Goal: Information Seeking & Learning: Check status

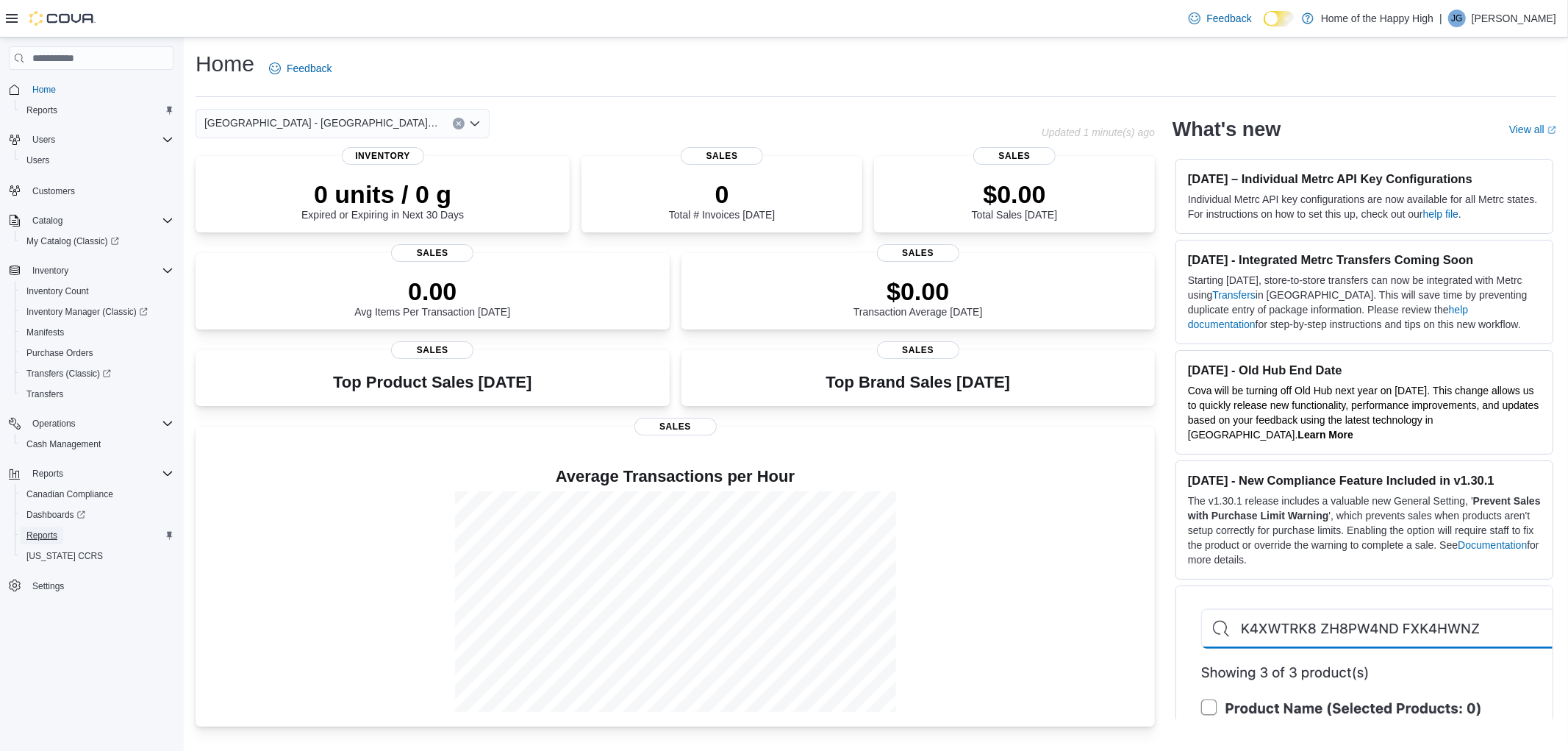
click at [59, 534] on link "Reports" at bounding box center [41, 535] width 42 height 17
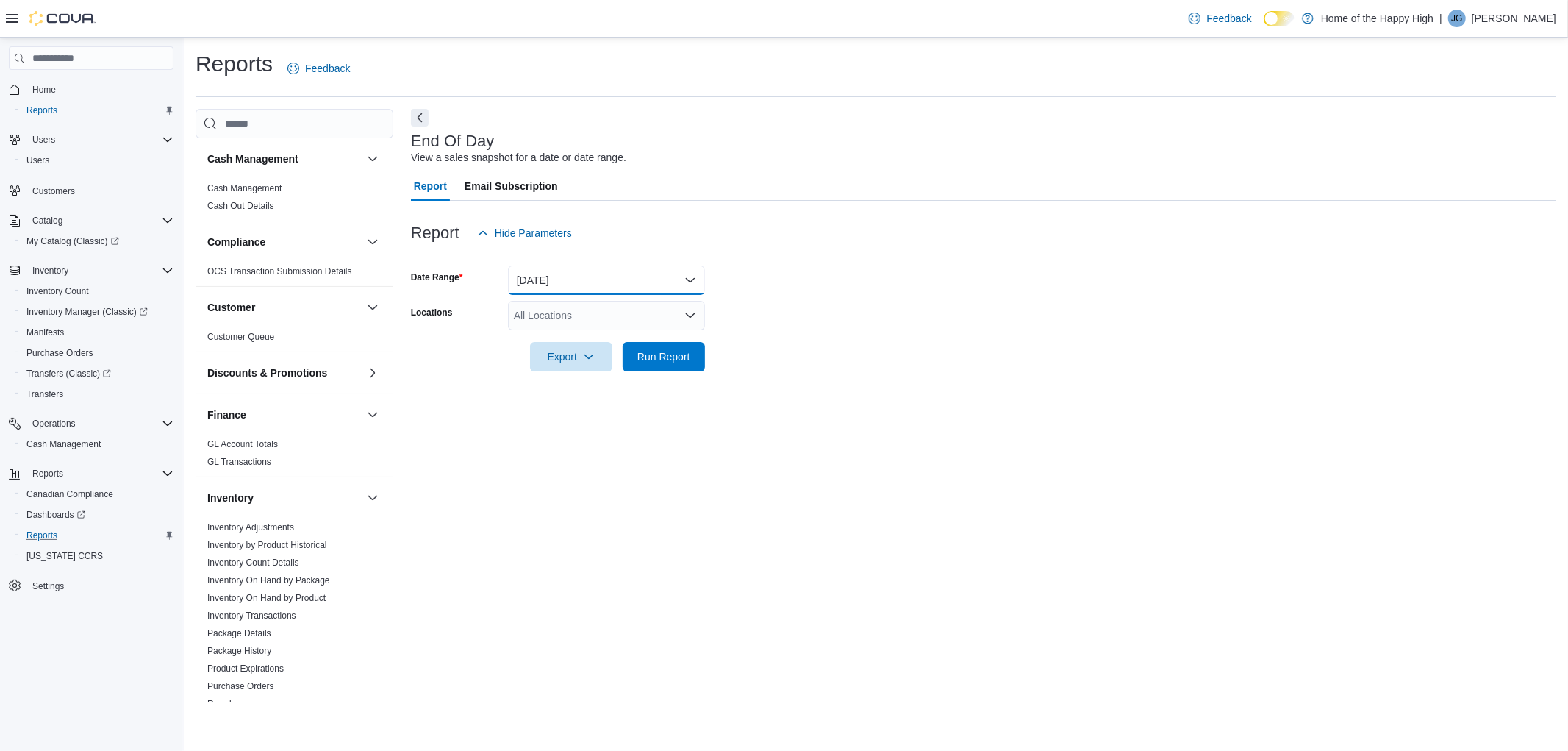
click at [649, 280] on button "[DATE]" at bounding box center [606, 279] width 197 height 30
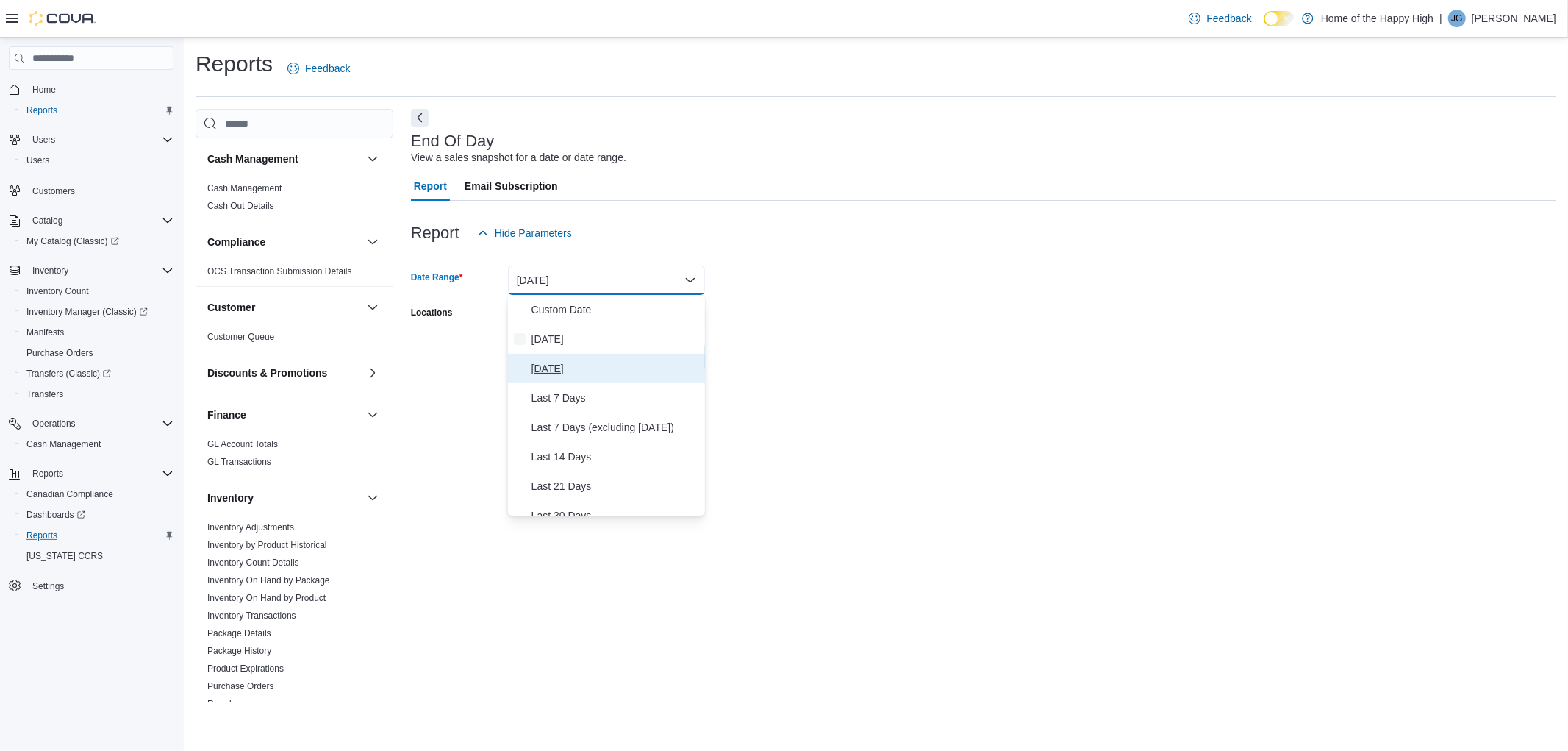
click at [595, 369] on span "[DATE]" at bounding box center [615, 368] width 168 height 17
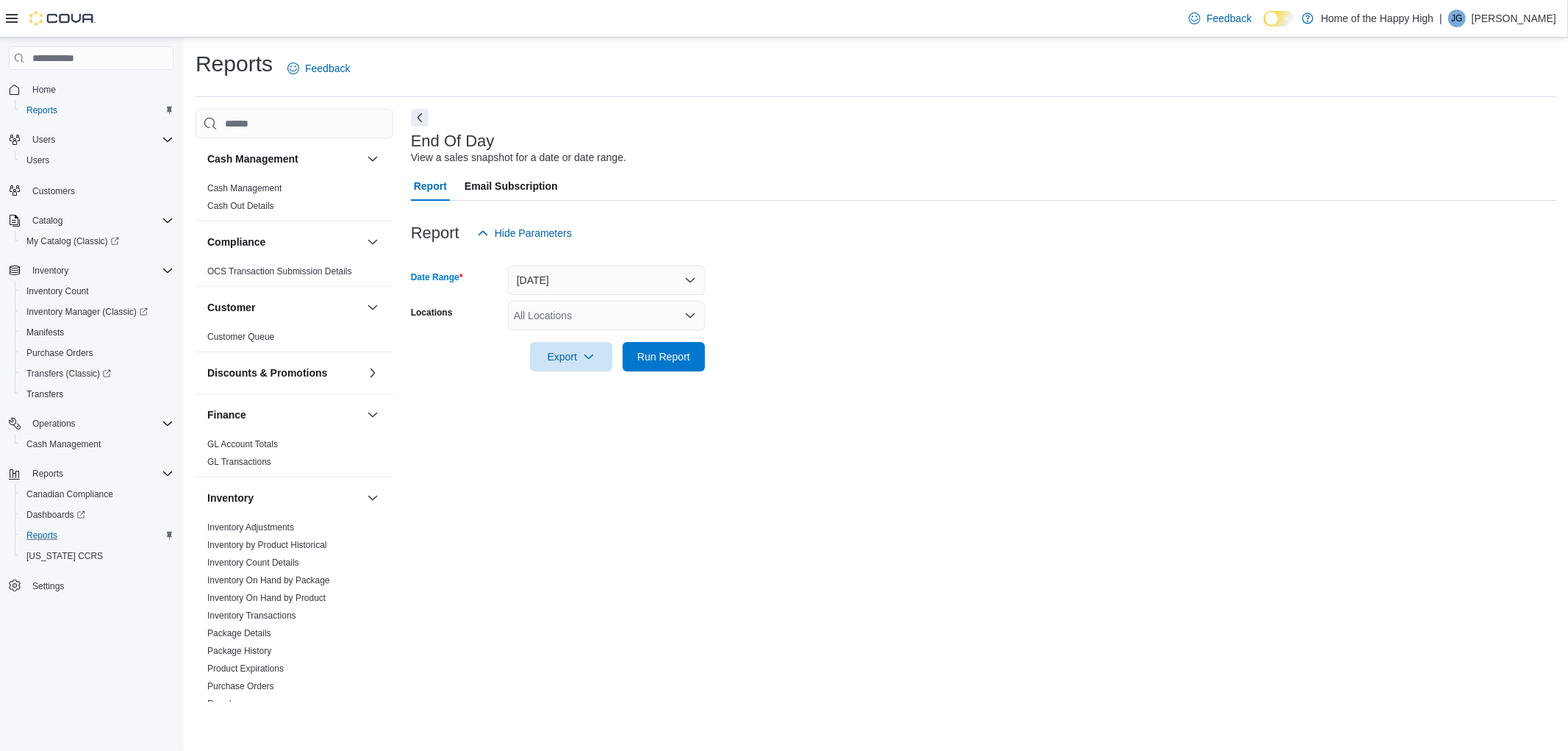
click at [551, 314] on div "All Locations" at bounding box center [606, 315] width 197 height 30
type input "***"
click at [554, 339] on icon "Choose from the following options" at bounding box center [559, 341] width 12 height 12
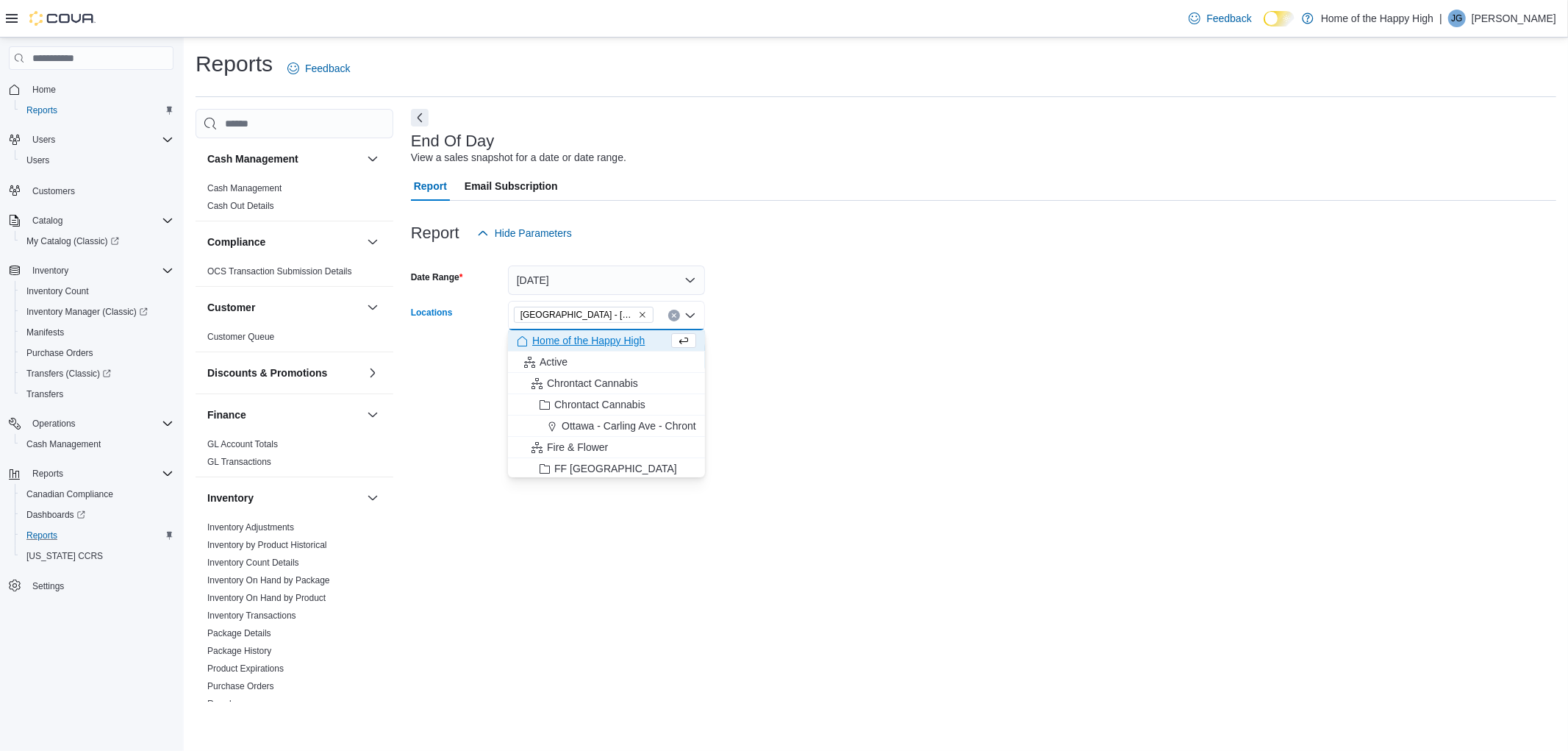
click at [893, 364] on form "Date Range [DATE] Locations [GEOGRAPHIC_DATA] - [GEOGRAPHIC_DATA] - Fire & Flow…" at bounding box center [983, 309] width 1146 height 124
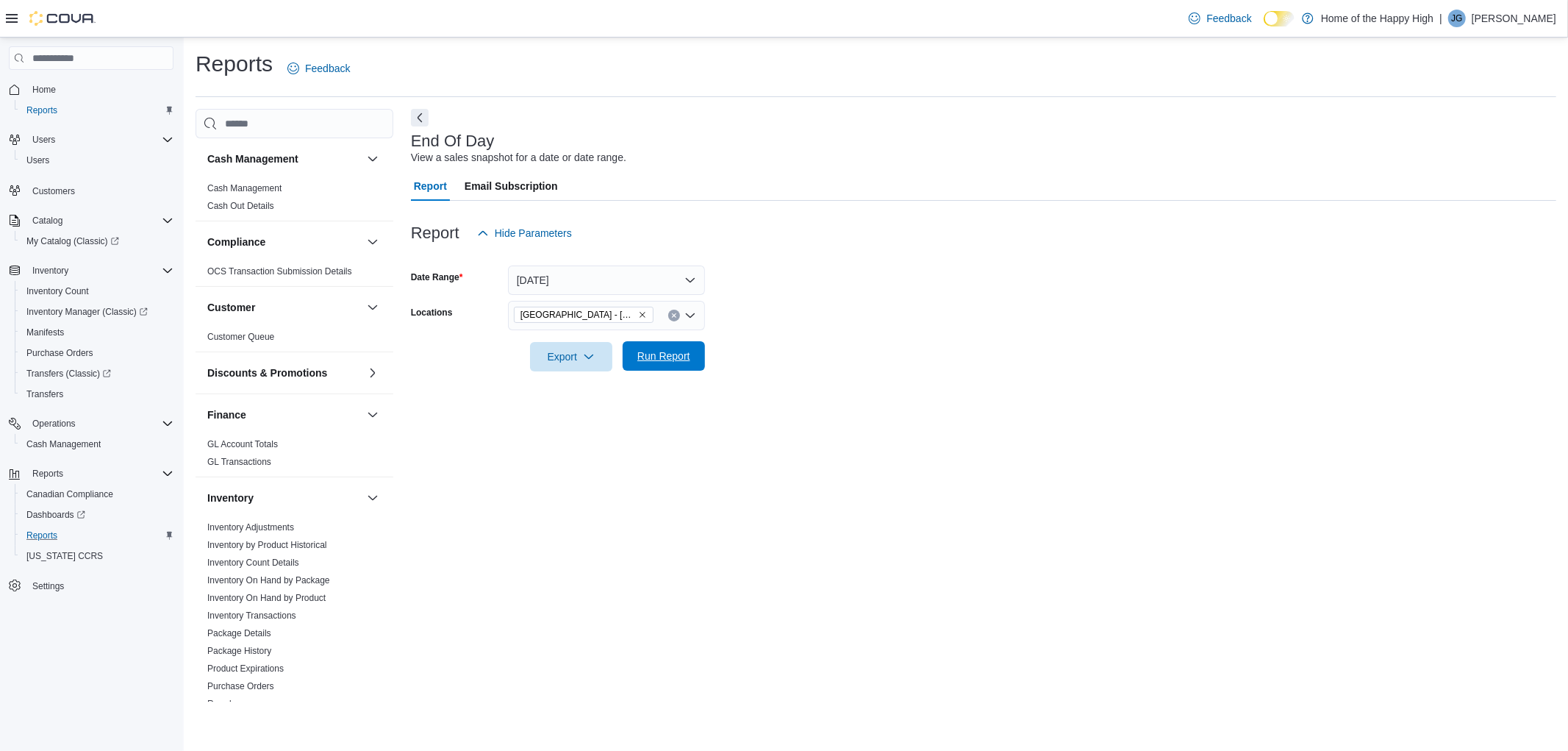
click at [660, 353] on span "Run Report" at bounding box center [663, 355] width 53 height 14
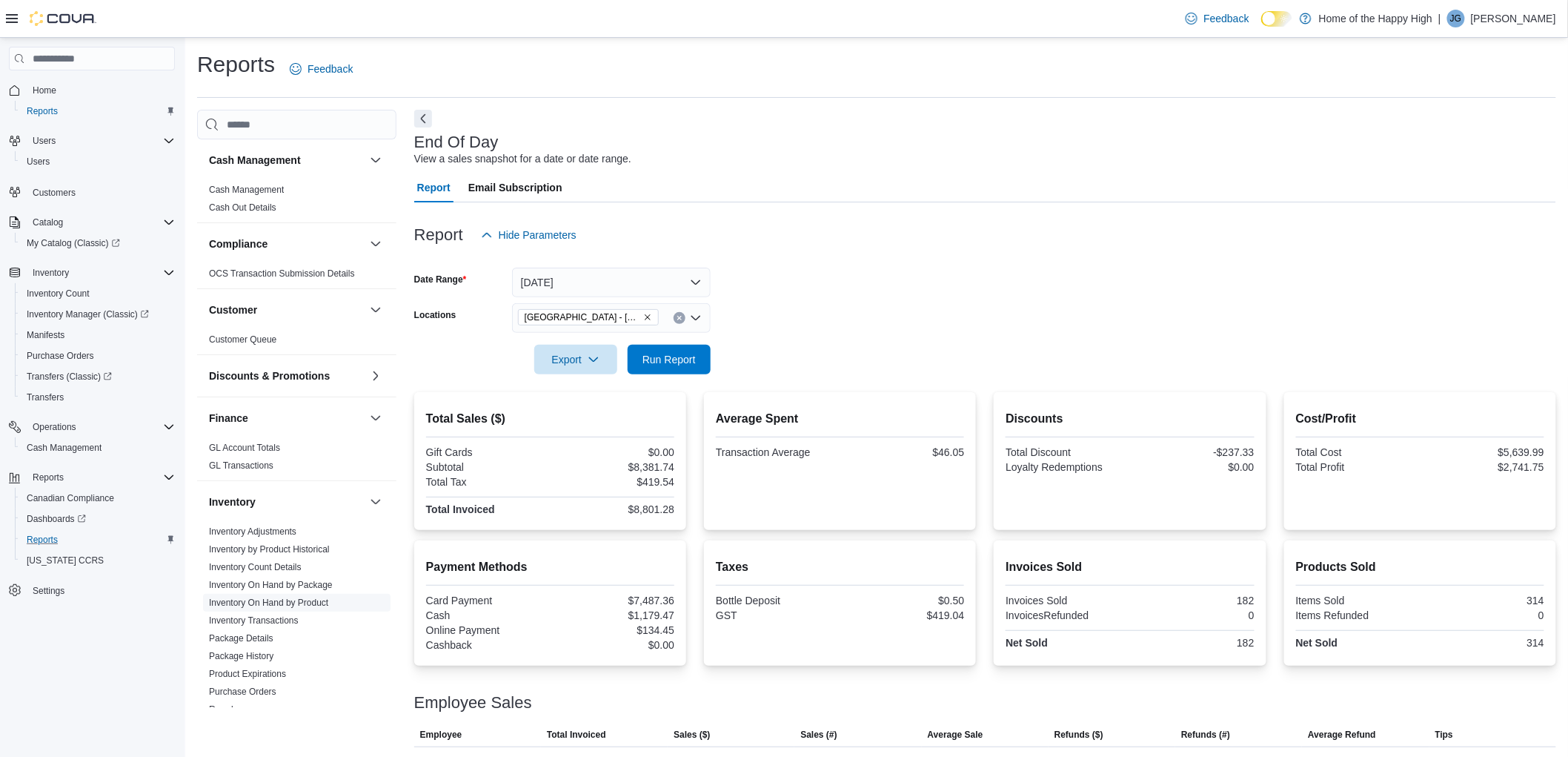
click at [312, 598] on link "Inventory On Hand by Product" at bounding box center [268, 602] width 119 height 11
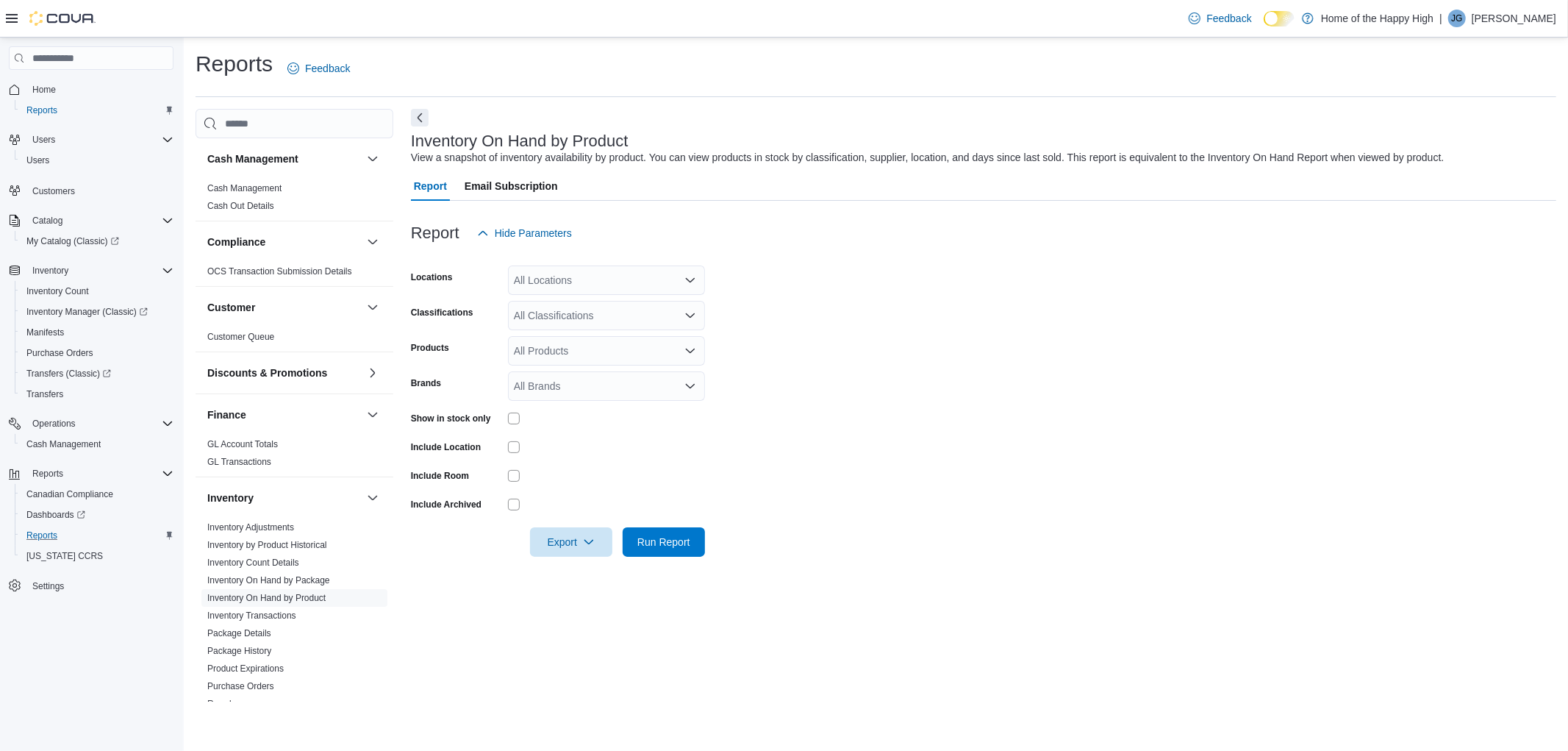
click at [575, 278] on div "All Locations" at bounding box center [606, 279] width 197 height 30
type input "******"
click at [611, 298] on span "[GEOGRAPHIC_DATA] - [GEOGRAPHIC_DATA] - Fire & Flower" at bounding box center [715, 304] width 294 height 14
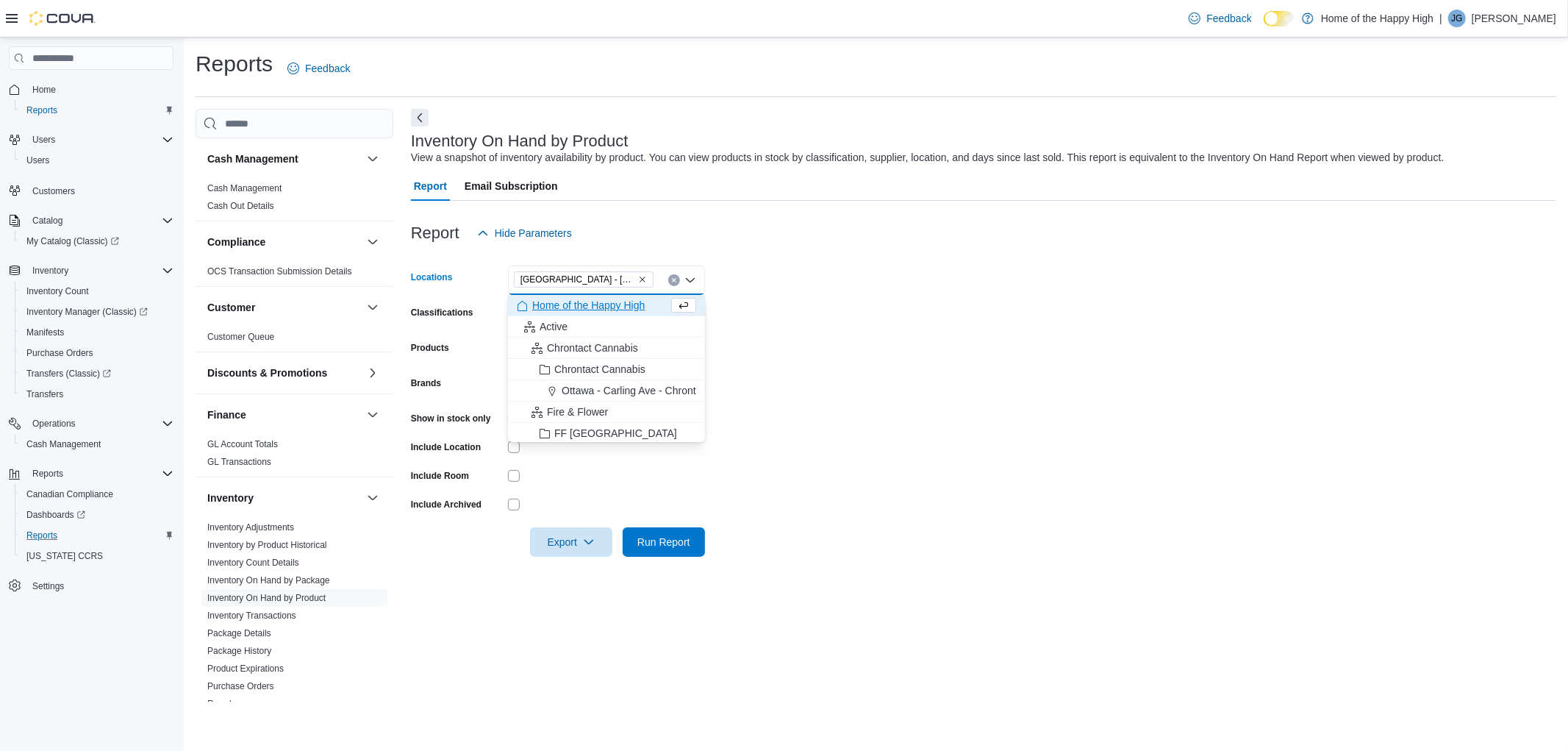
click at [1045, 305] on form "Locations [GEOGRAPHIC_DATA] - [GEOGRAPHIC_DATA] - Fire & Flower Combo box. Sele…" at bounding box center [983, 401] width 1146 height 308
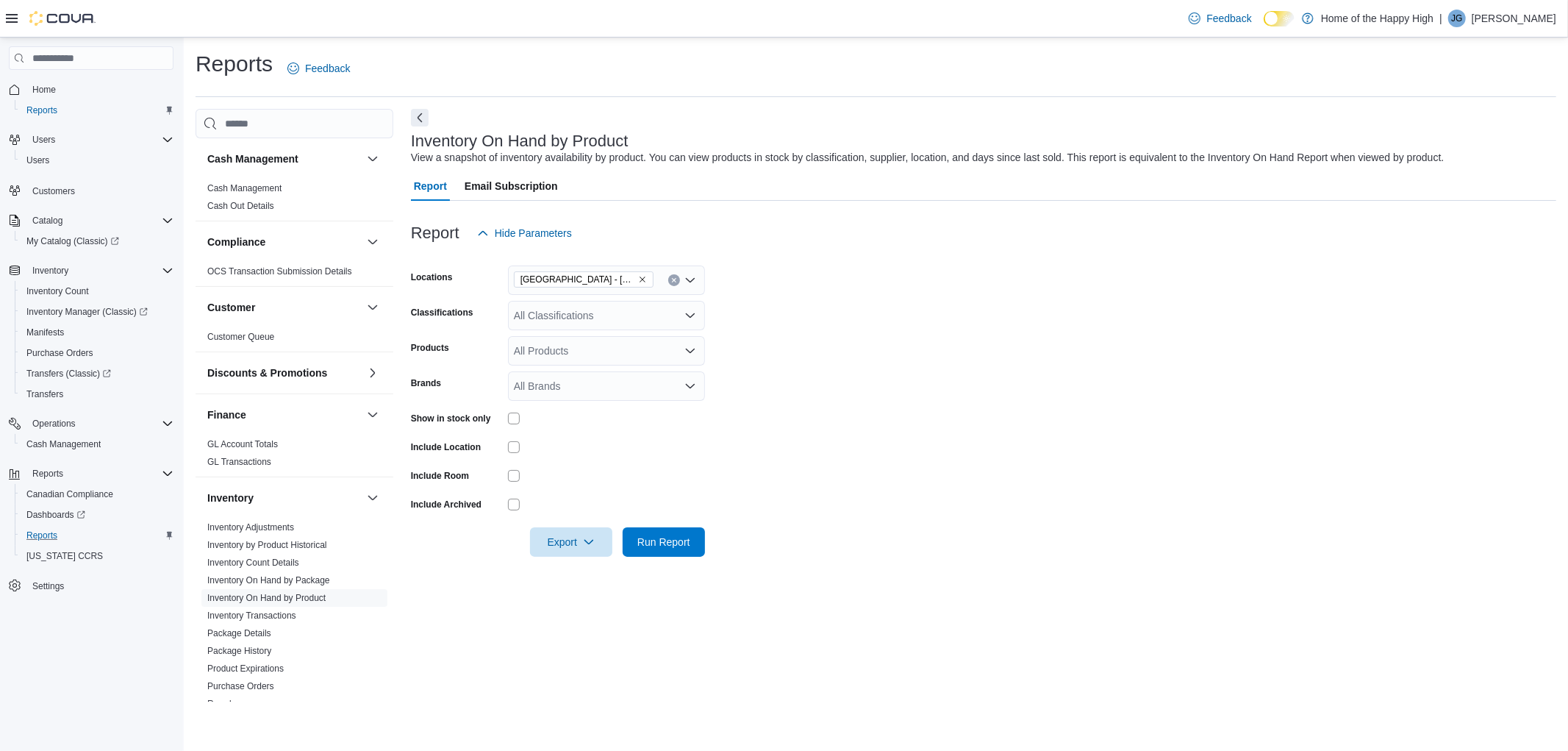
click at [563, 325] on div "All Classifications" at bounding box center [606, 315] width 197 height 30
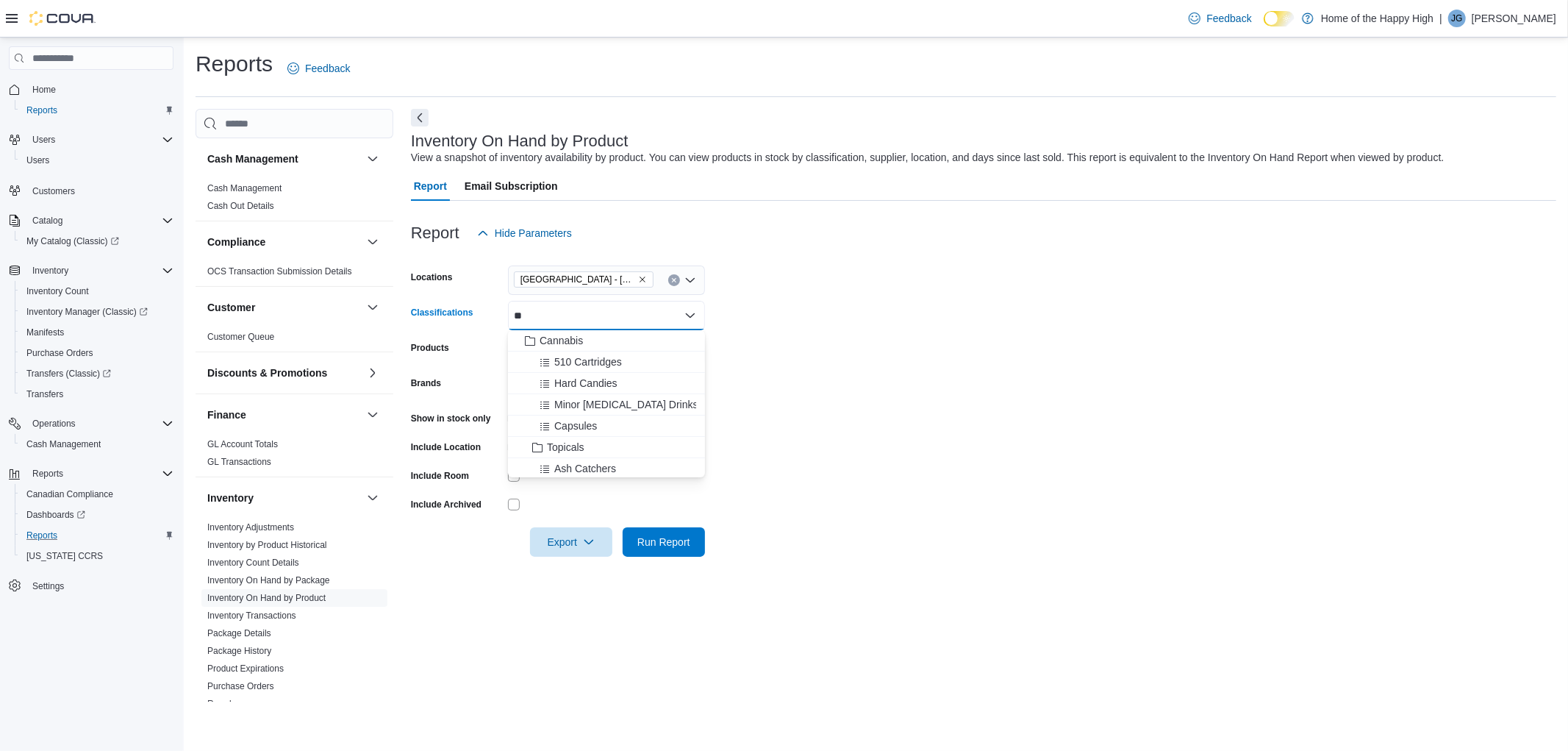
type input "**"
click at [562, 337] on span "Cannabis" at bounding box center [561, 340] width 43 height 14
click at [1008, 365] on form "Locations [GEOGRAPHIC_DATA] - [GEOGRAPHIC_DATA] - Fire & Flower Classifications…" at bounding box center [983, 401] width 1146 height 308
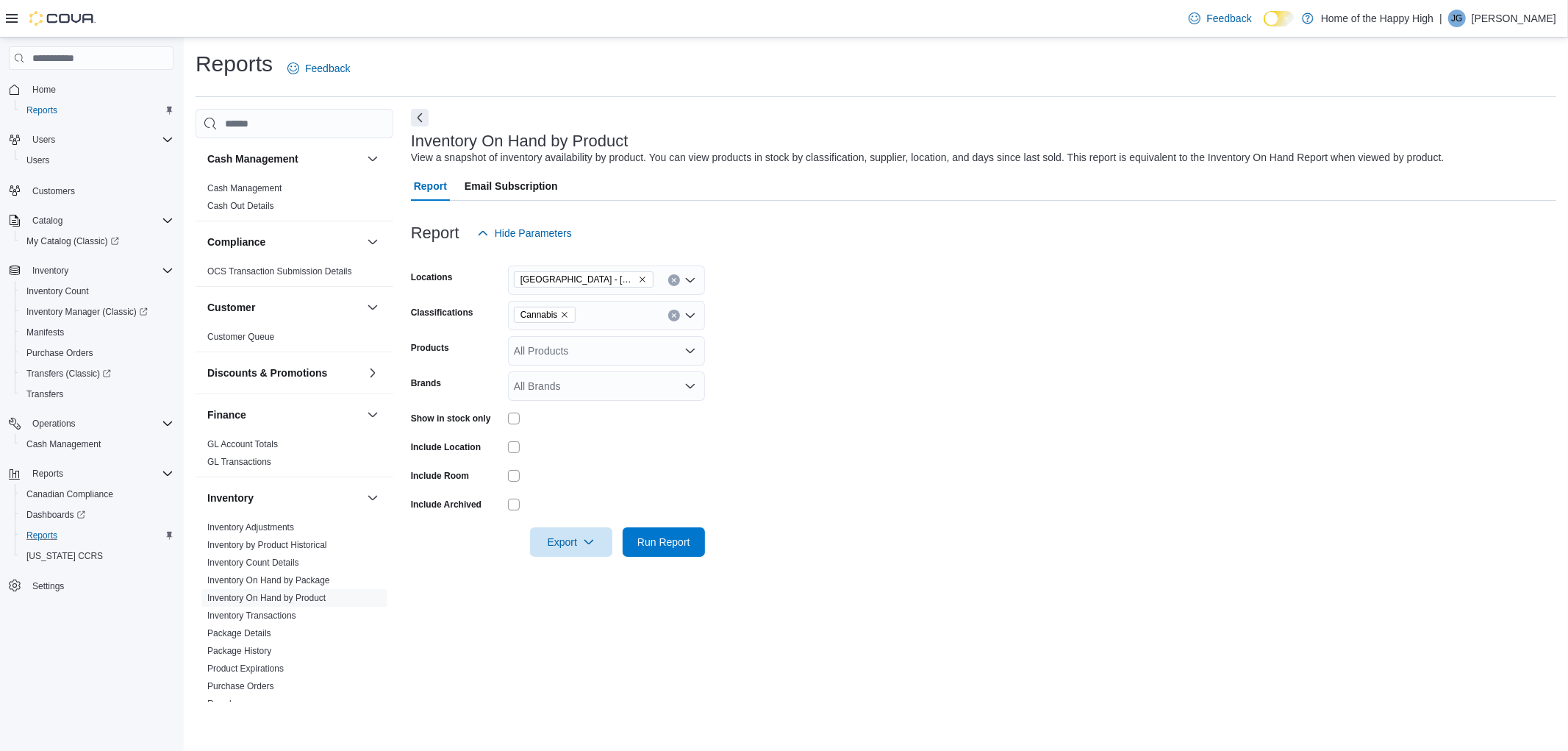
click at [504, 419] on div "Show in stock only" at bounding box center [558, 418] width 294 height 23
click at [658, 531] on span "Run Report" at bounding box center [663, 541] width 64 height 30
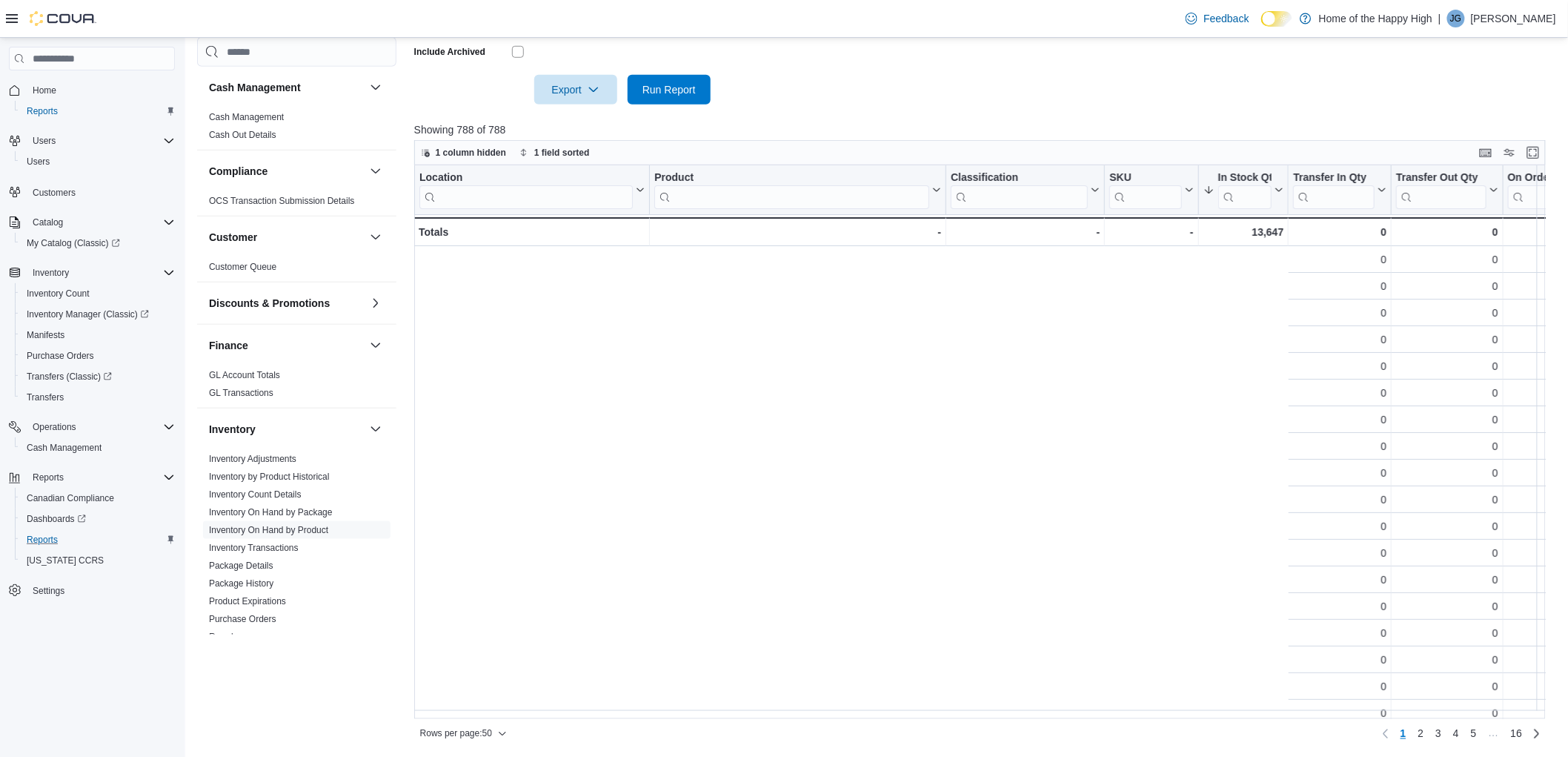
scroll to position [0, 993]
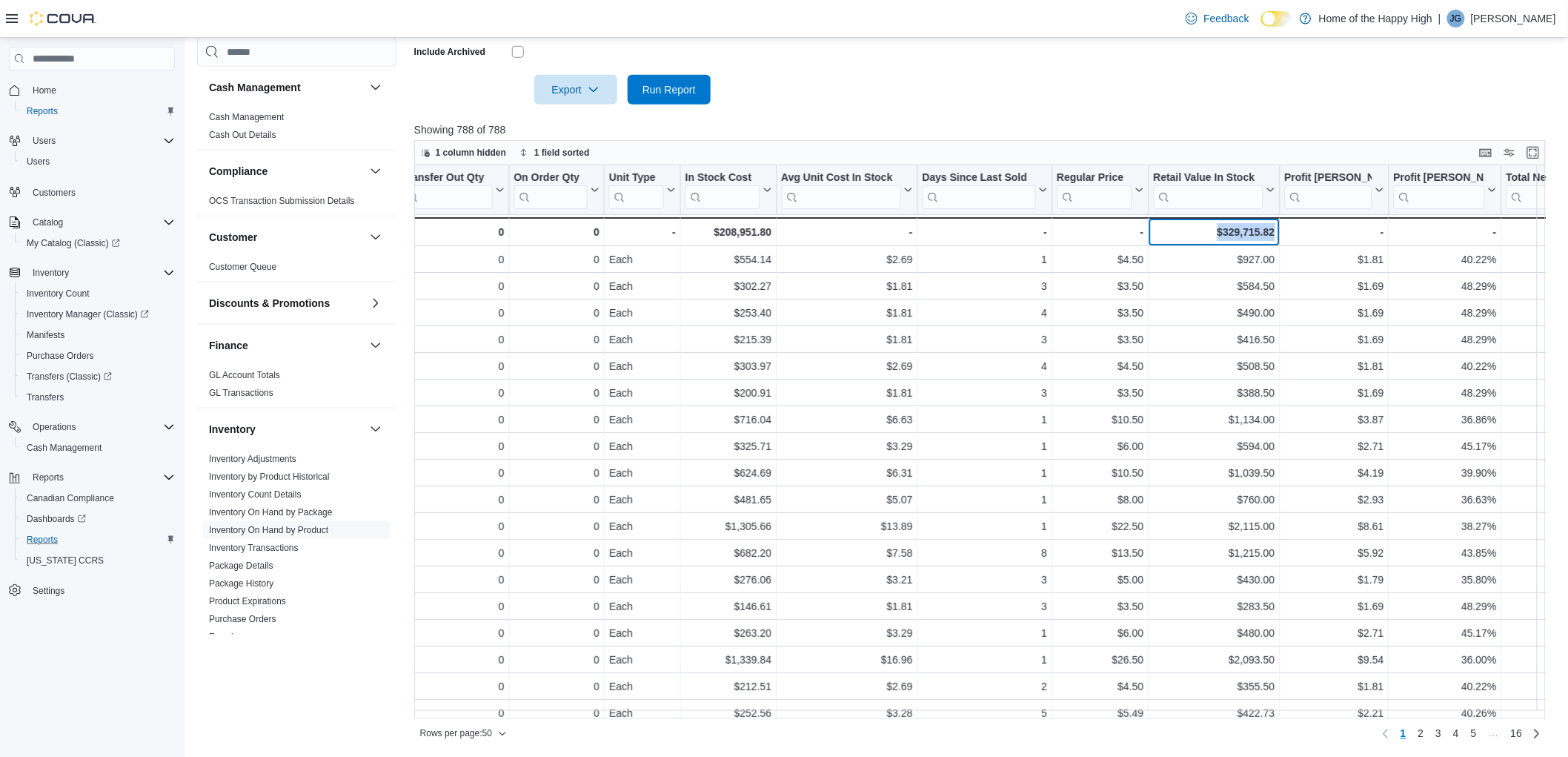
drag, startPoint x: 1218, startPoint y: 226, endPoint x: 1280, endPoint y: 228, distance: 62.0
click at [1280, 228] on div "Totals - Location, column 1, row 51 - - Product, column 2, row 51 - - Classific…" at bounding box center [1225, 231] width 3610 height 29
click at [1241, 230] on div "$329,715.82" at bounding box center [1215, 231] width 122 height 17
drag, startPoint x: 1224, startPoint y: 231, endPoint x: 1273, endPoint y: 227, distance: 49.2
click at [1273, 227] on div "$329,715.82" at bounding box center [1215, 231] width 122 height 17
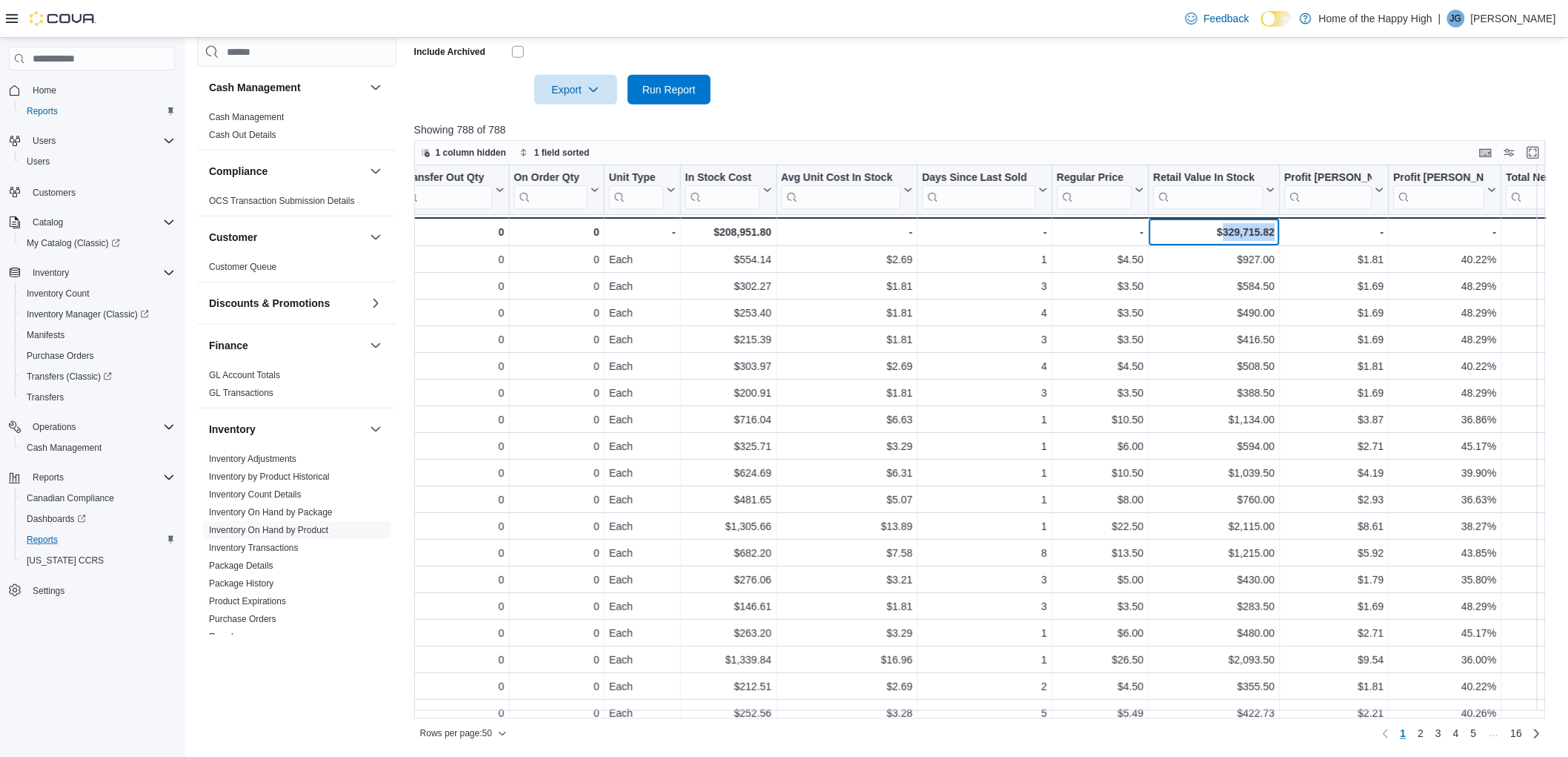
copy div "329,715.82"
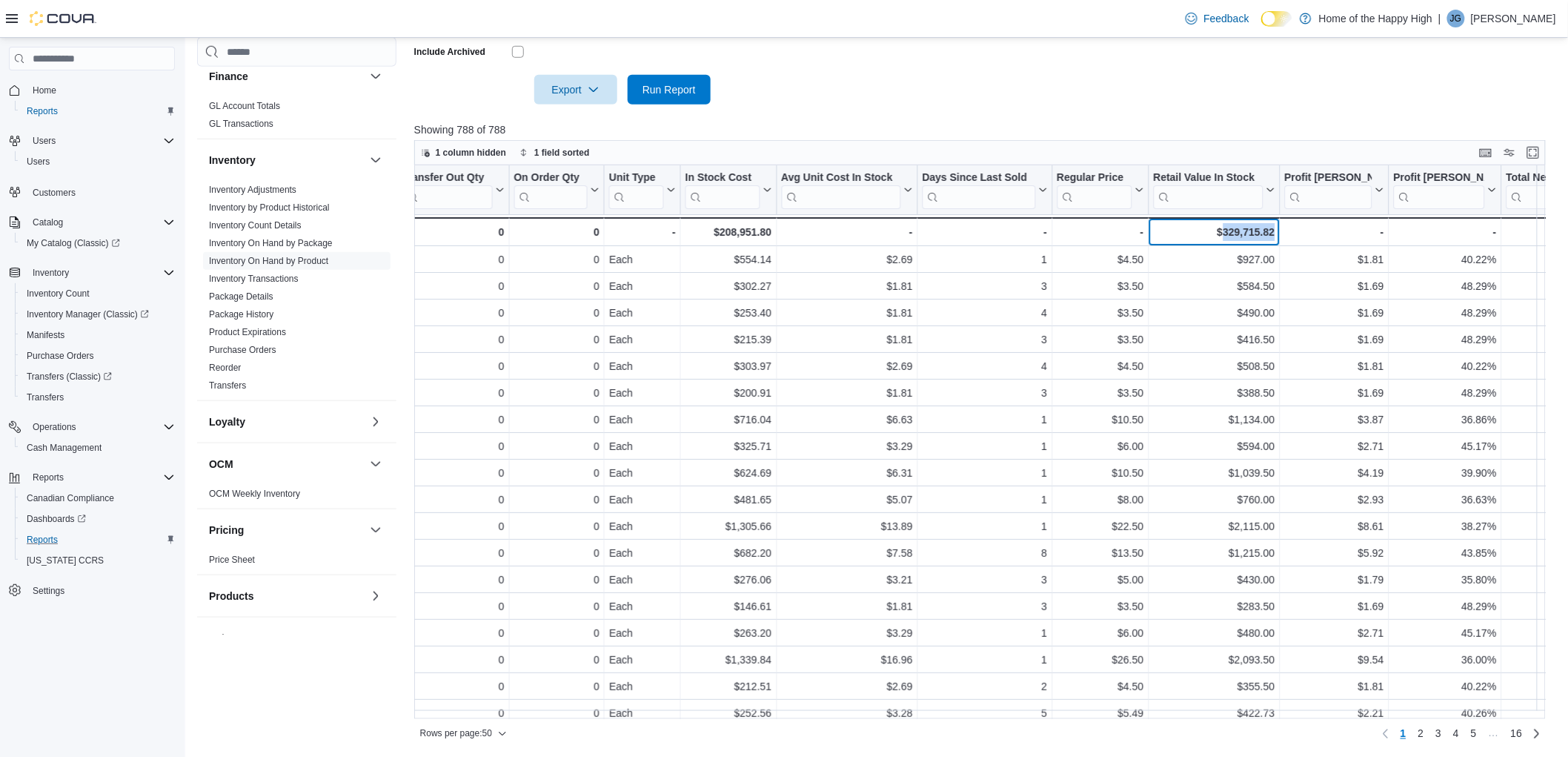
scroll to position [237, 0]
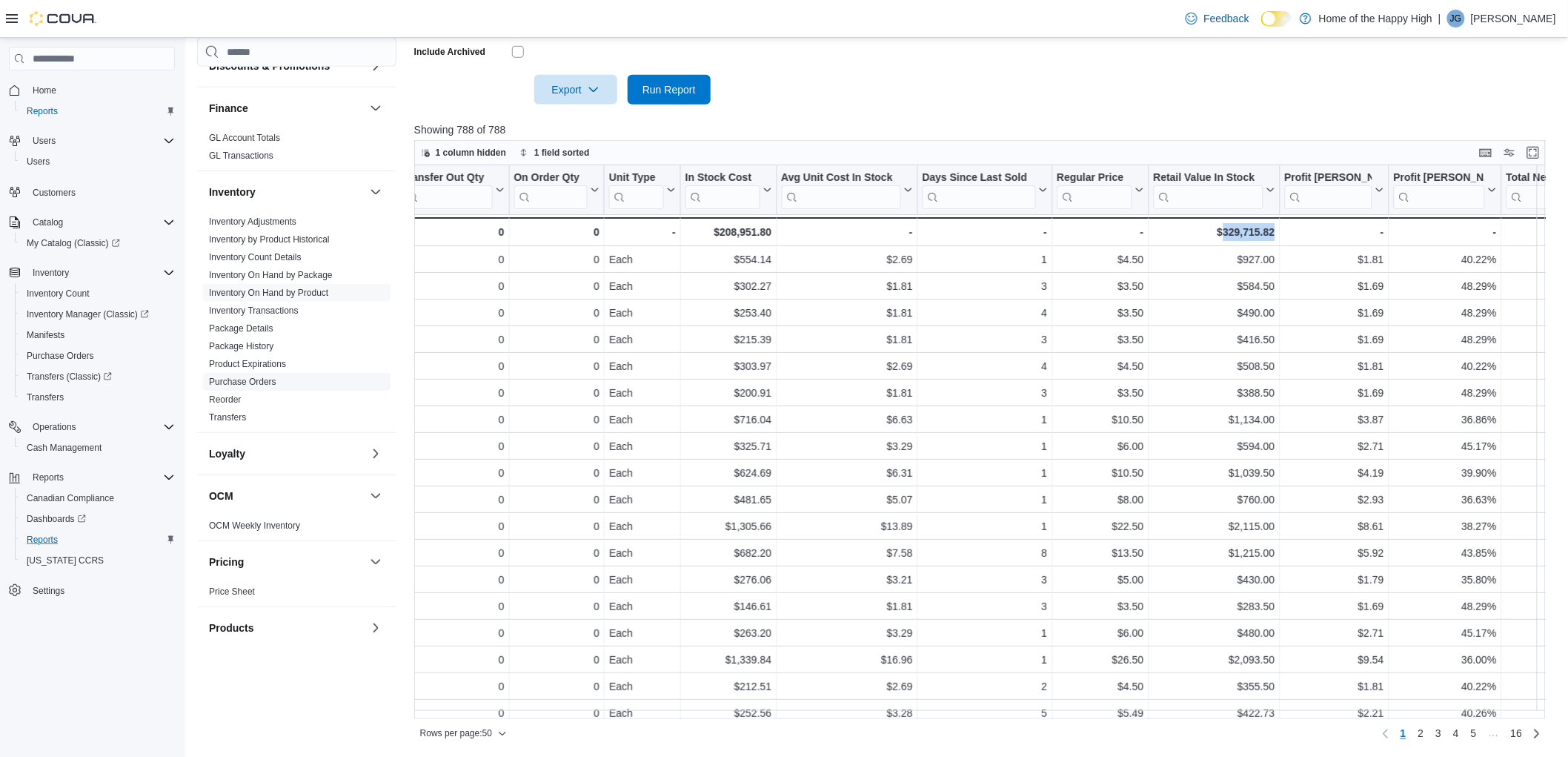
click at [263, 381] on link "Purchase Orders" at bounding box center [243, 381] width 68 height 11
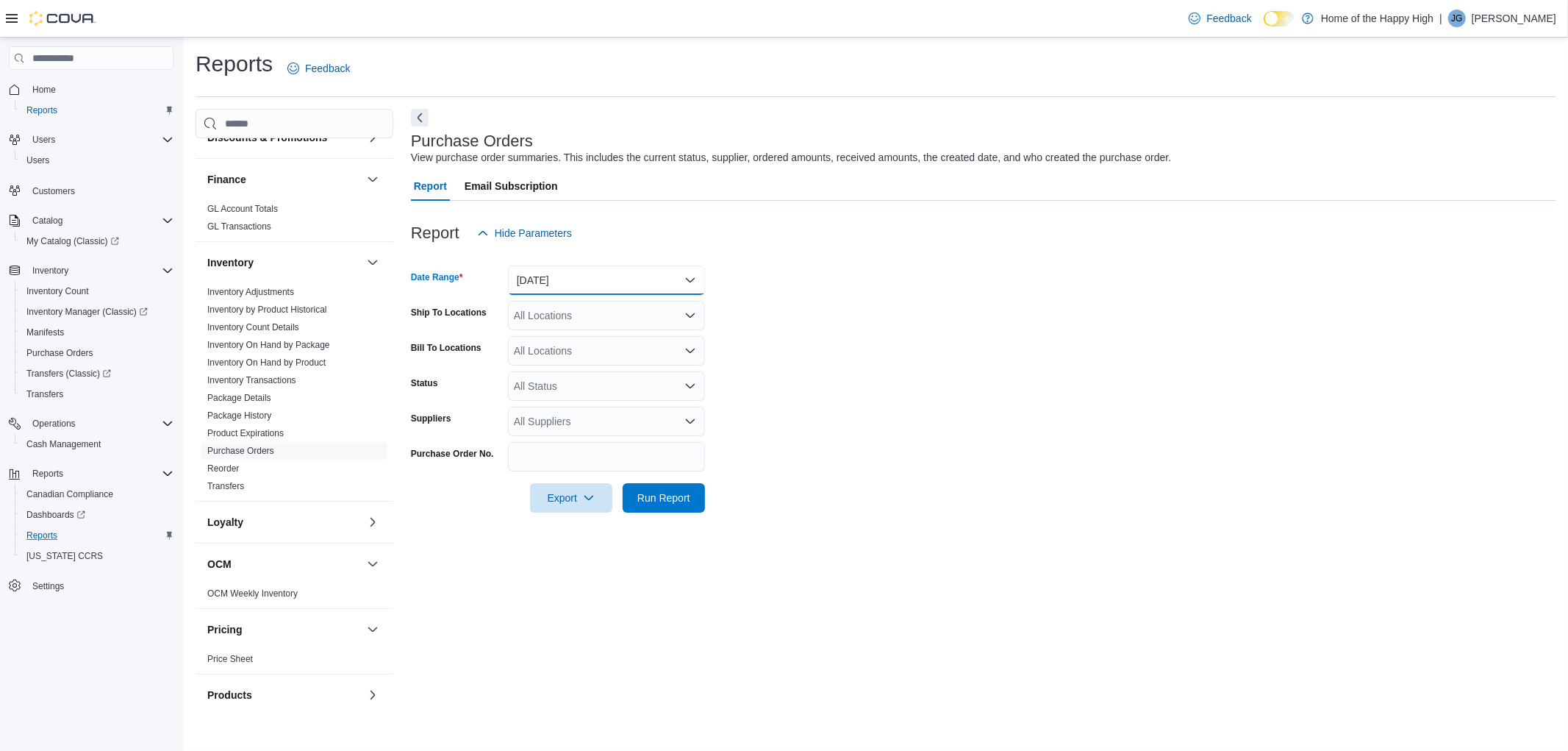
click at [565, 274] on button "[DATE]" at bounding box center [606, 279] width 197 height 30
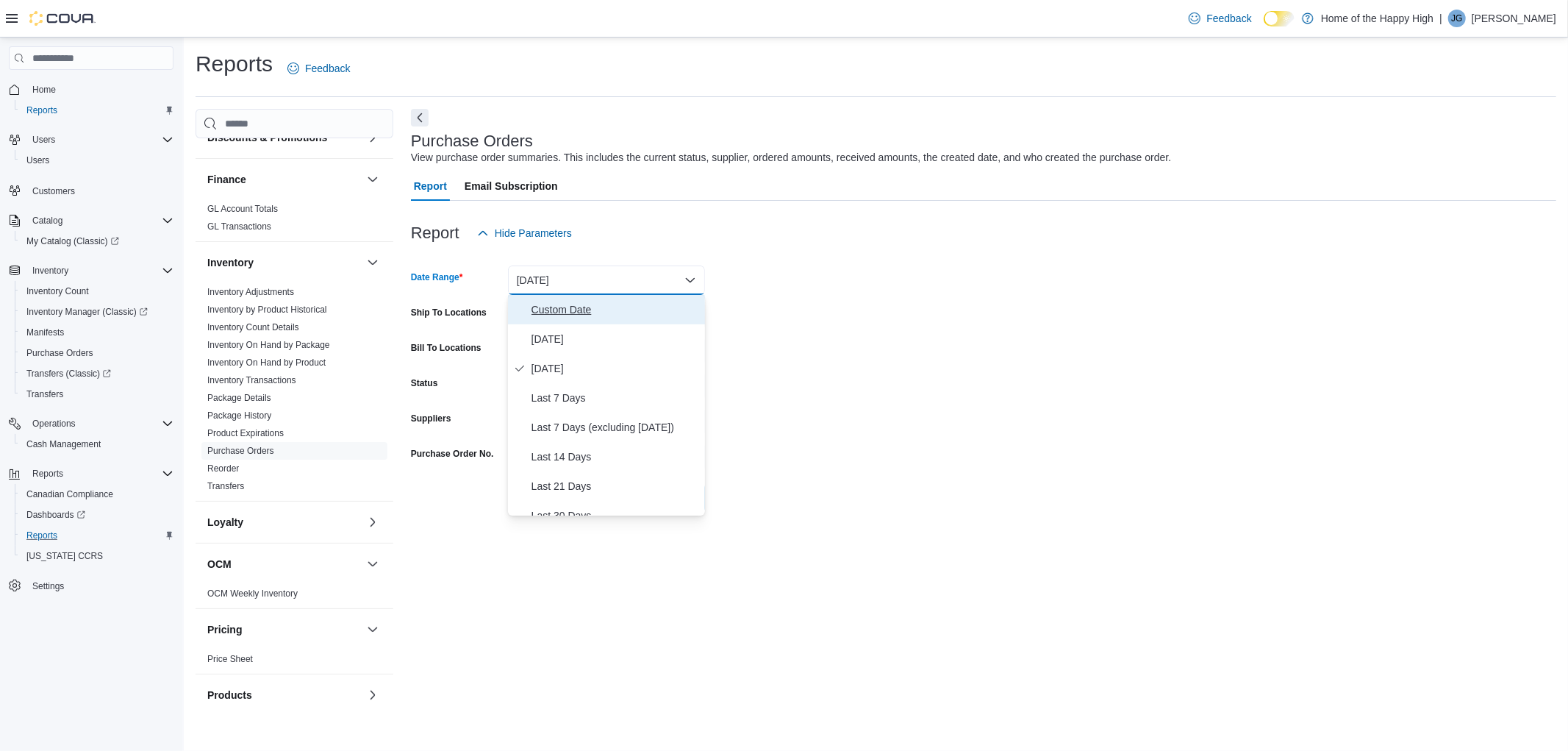
click at [552, 317] on span "Custom Date" at bounding box center [615, 309] width 168 height 17
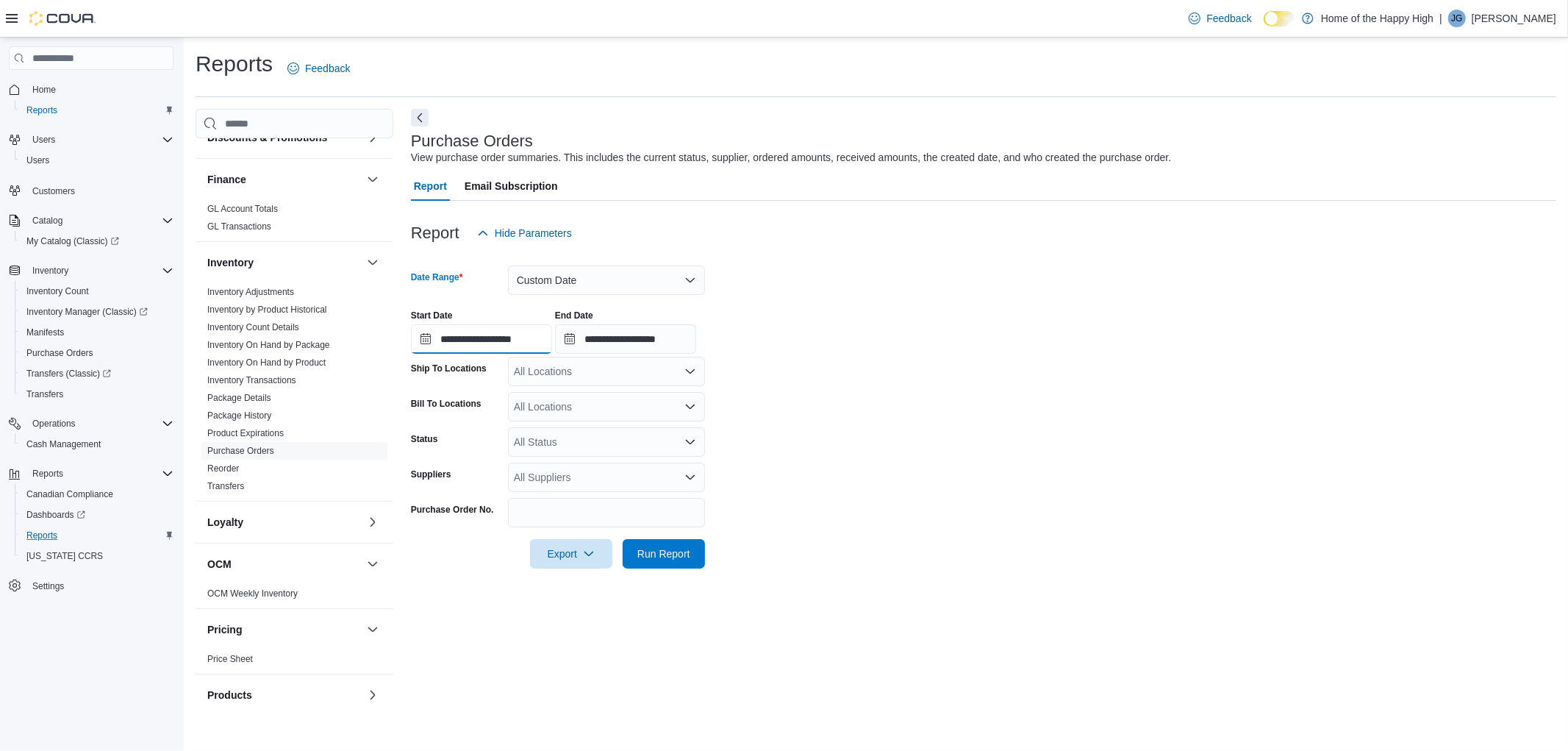
click at [494, 347] on input "**********" at bounding box center [481, 339] width 141 height 30
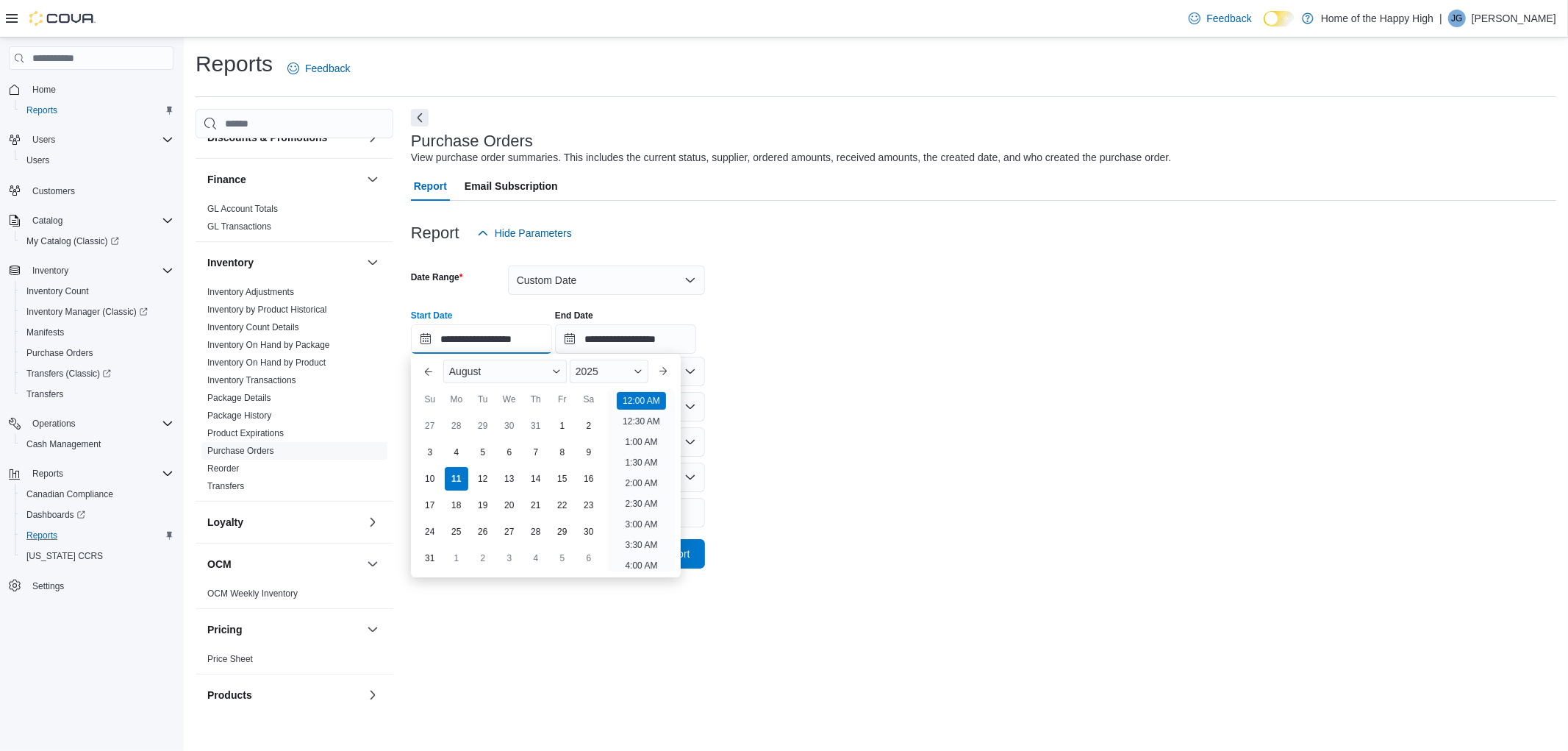
scroll to position [45, 0]
click at [556, 446] on div "8" at bounding box center [562, 451] width 26 height 26
type input "**********"
click at [693, 204] on div at bounding box center [983, 209] width 1146 height 17
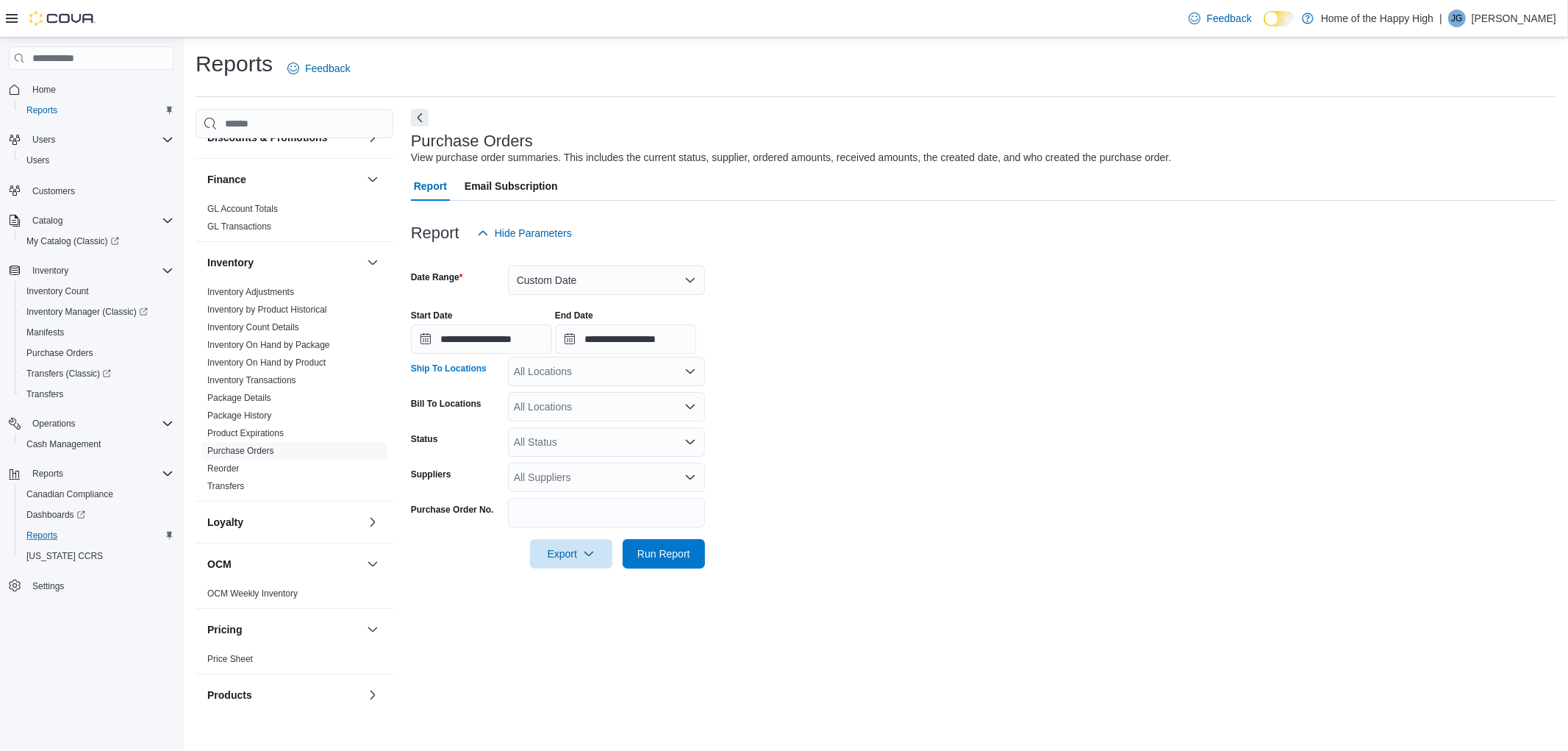
click at [534, 376] on div "All Locations" at bounding box center [606, 371] width 197 height 30
type input "******"
click at [619, 389] on span "[GEOGRAPHIC_DATA] - [GEOGRAPHIC_DATA] - Fire & Flower" at bounding box center [715, 396] width 294 height 14
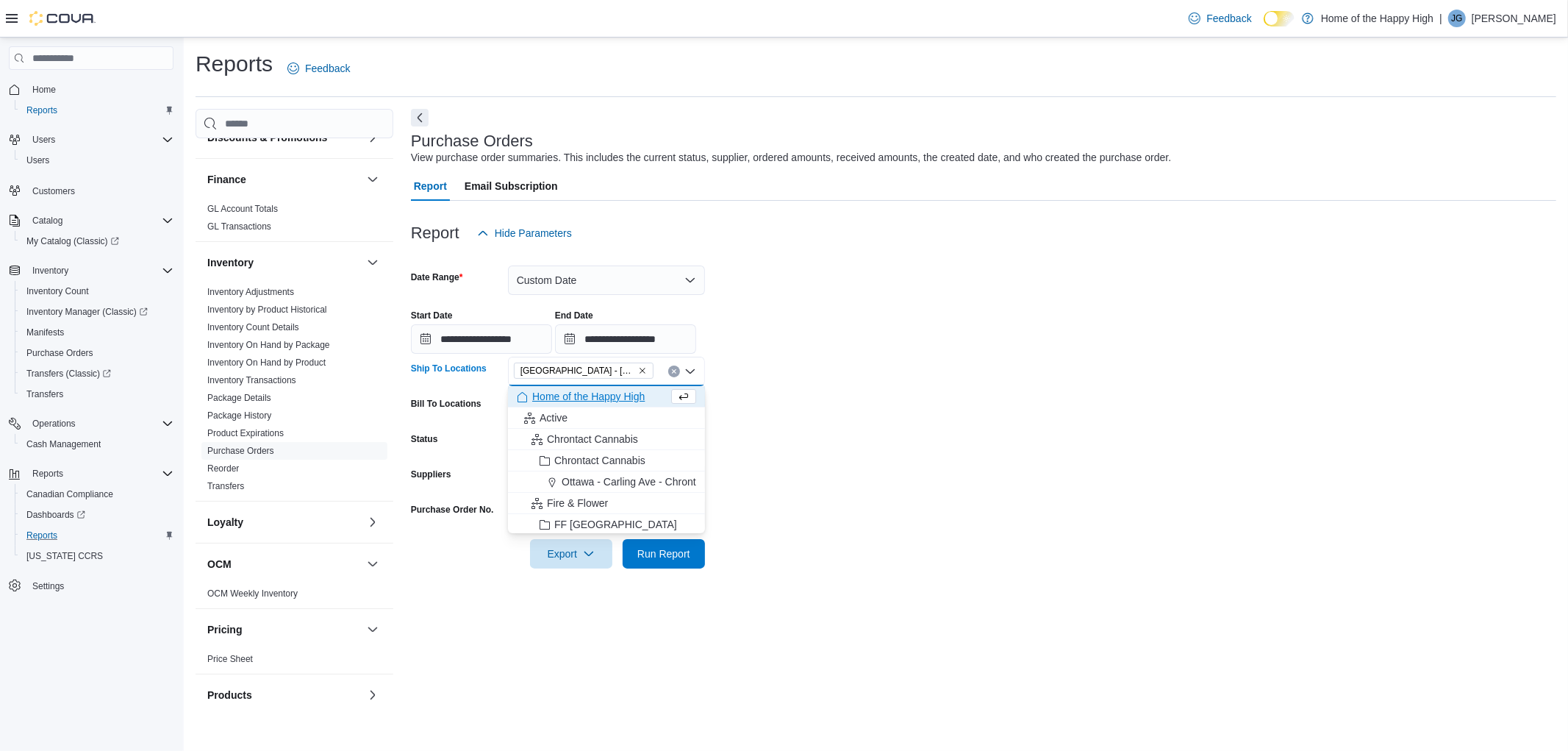
drag, startPoint x: 827, startPoint y: 409, endPoint x: 691, endPoint y: 537, distance: 186.8
click at [829, 419] on form "**********" at bounding box center [983, 408] width 1146 height 321
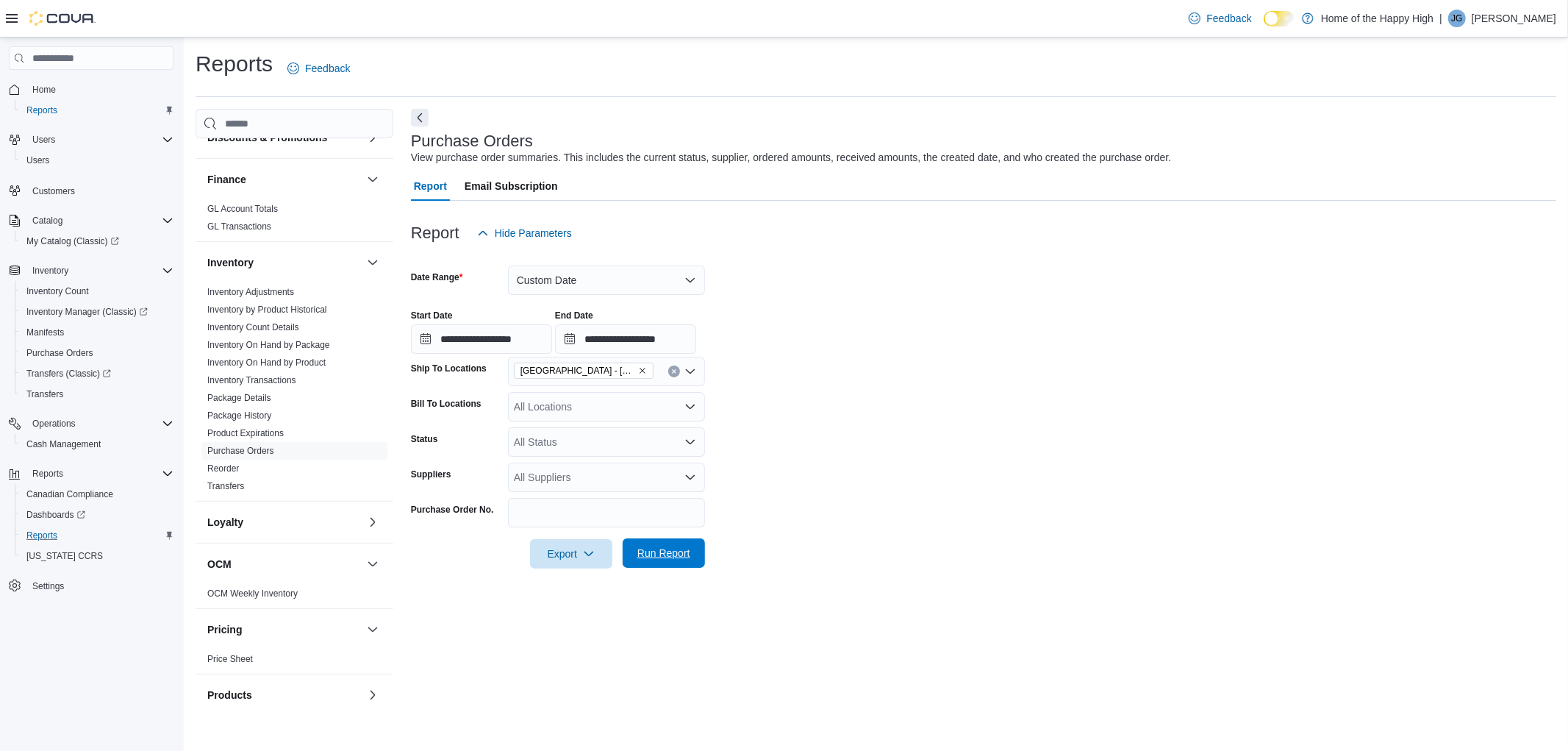
click at [686, 553] on span "Run Report" at bounding box center [663, 552] width 53 height 14
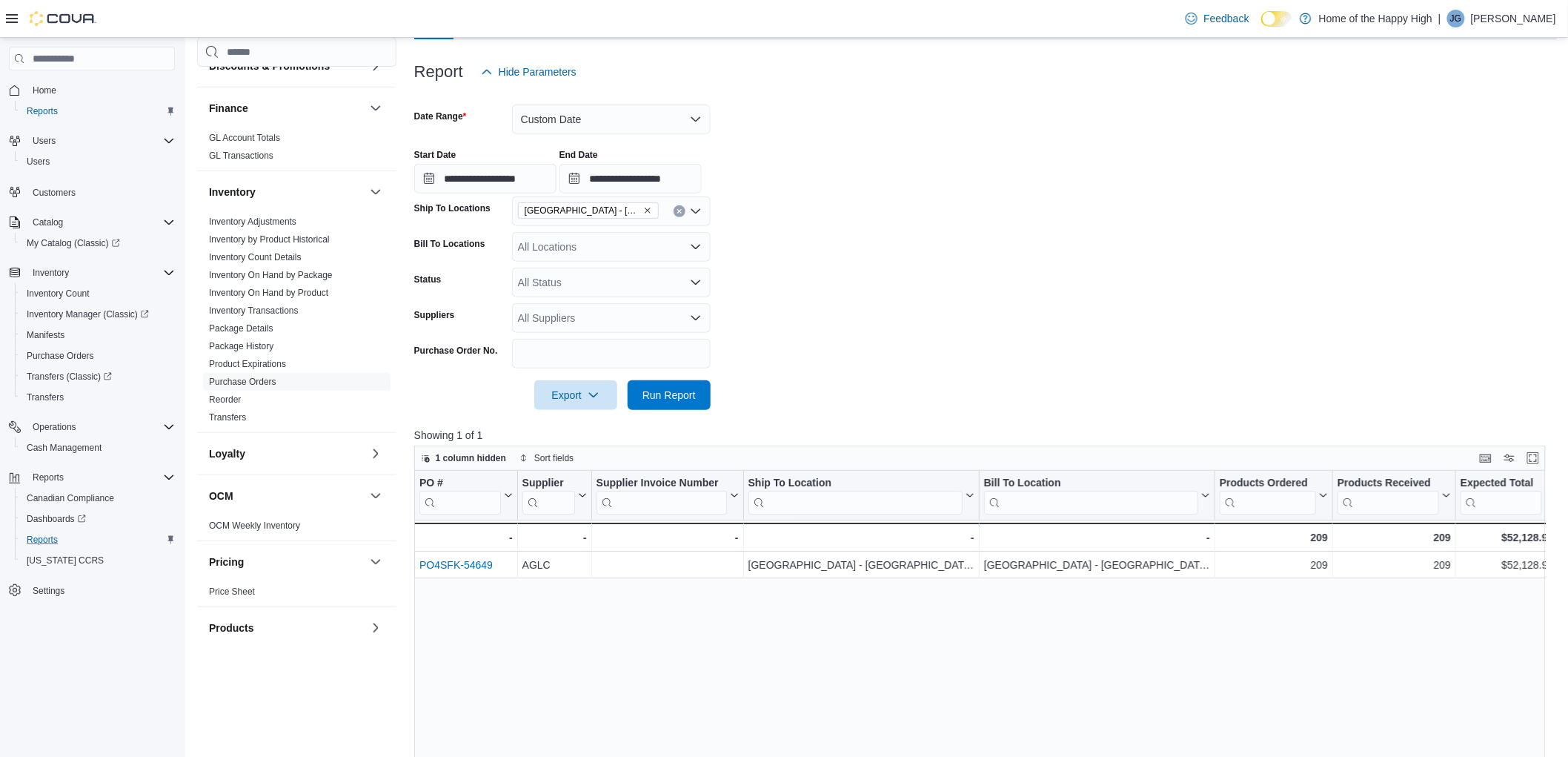
scroll to position [165, 0]
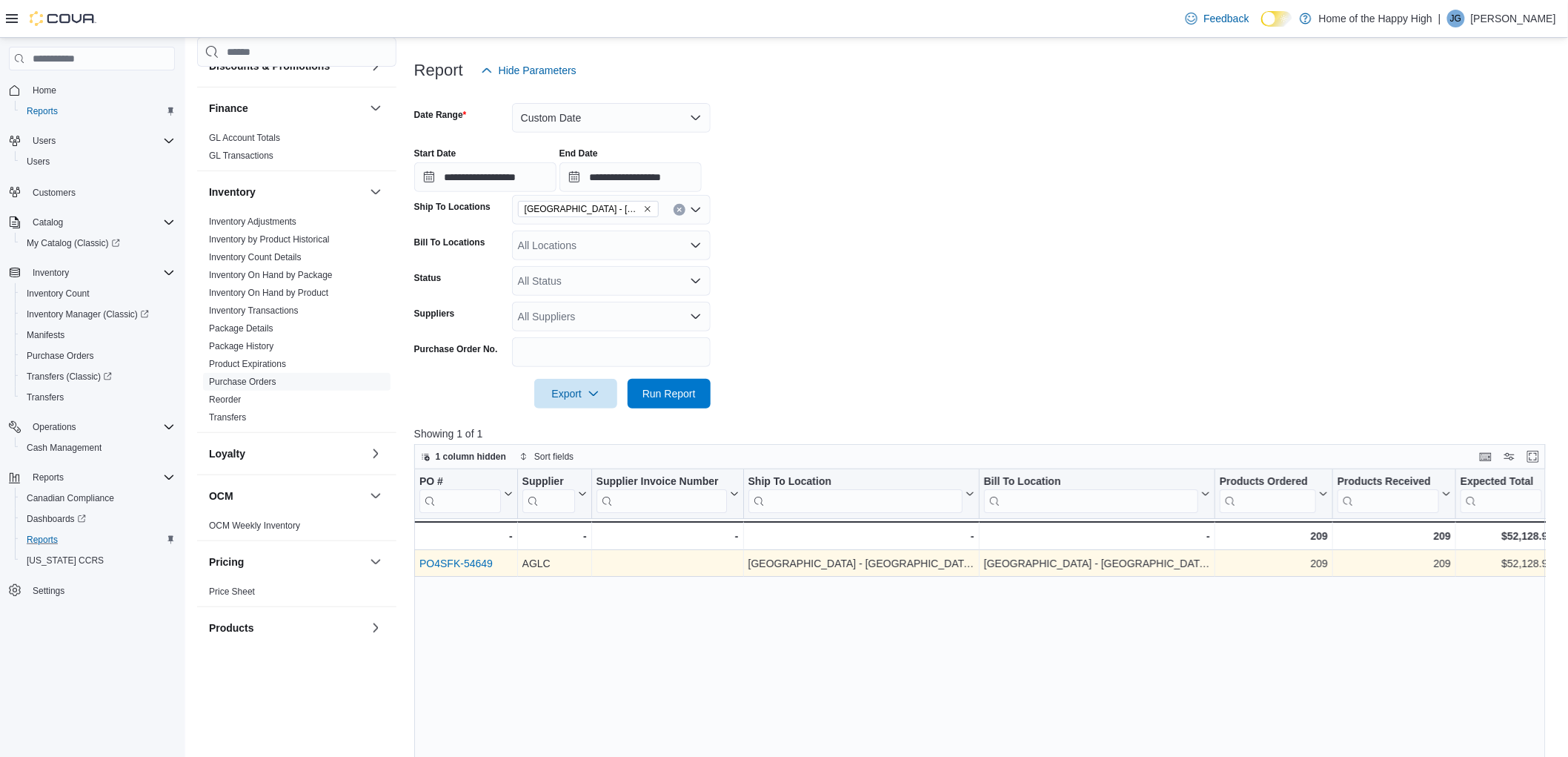
click at [482, 558] on link "PO4SFK-54649" at bounding box center [456, 563] width 74 height 12
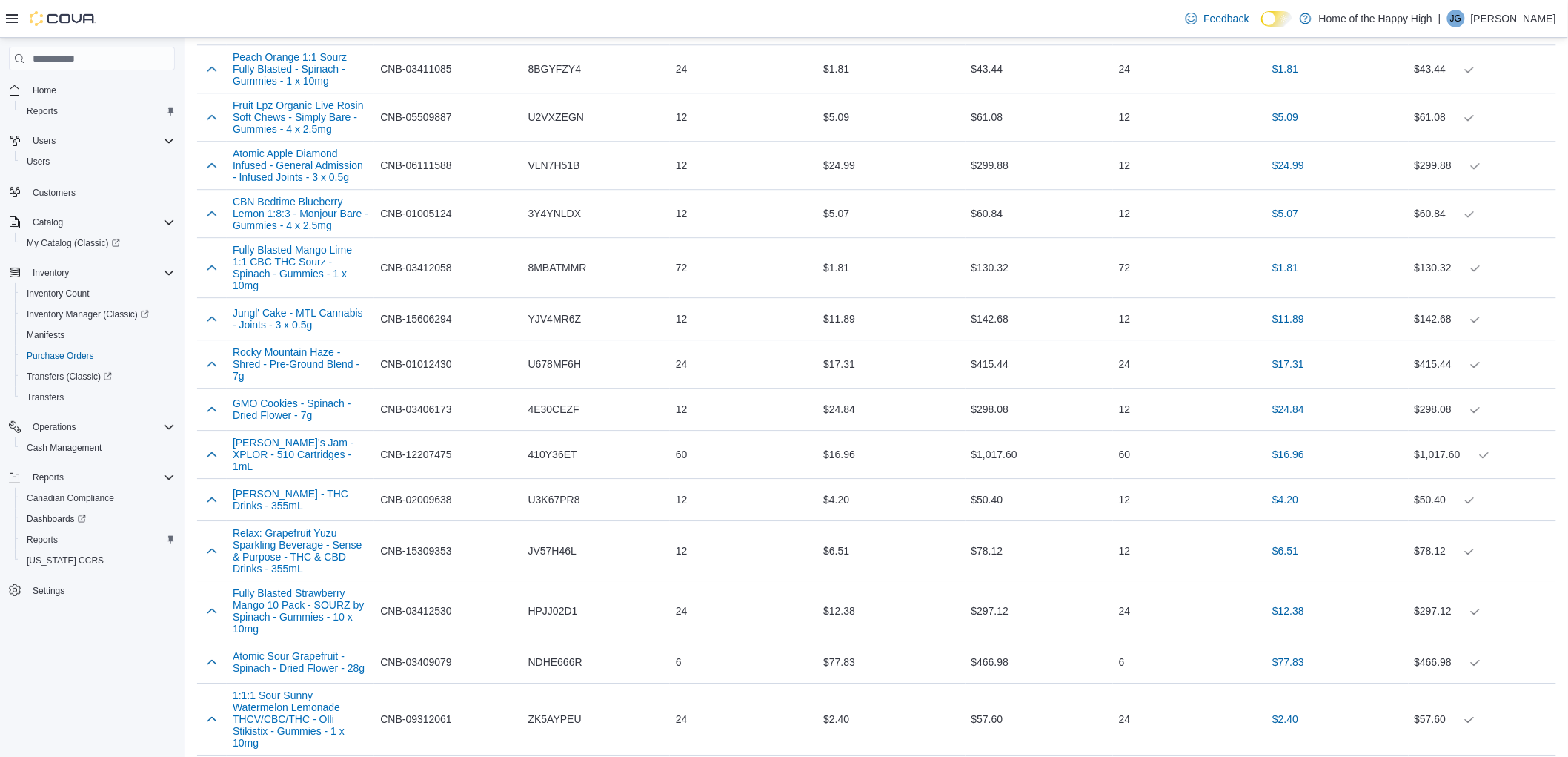
scroll to position [9740, 0]
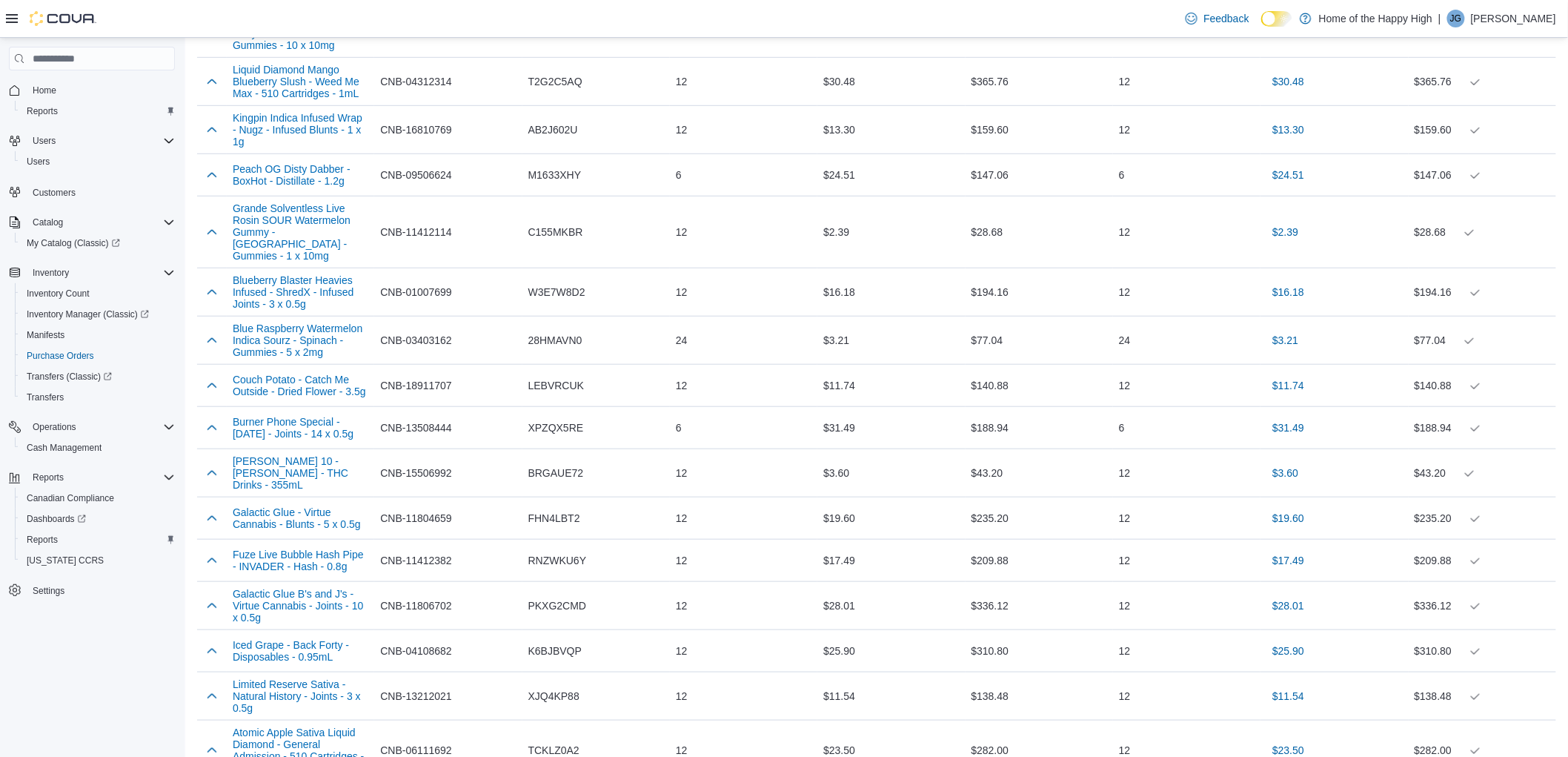
drag, startPoint x: 418, startPoint y: 731, endPoint x: 472, endPoint y: 735, distance: 54.1
copy p "$52,128.93"
